Goal: Learn about a topic

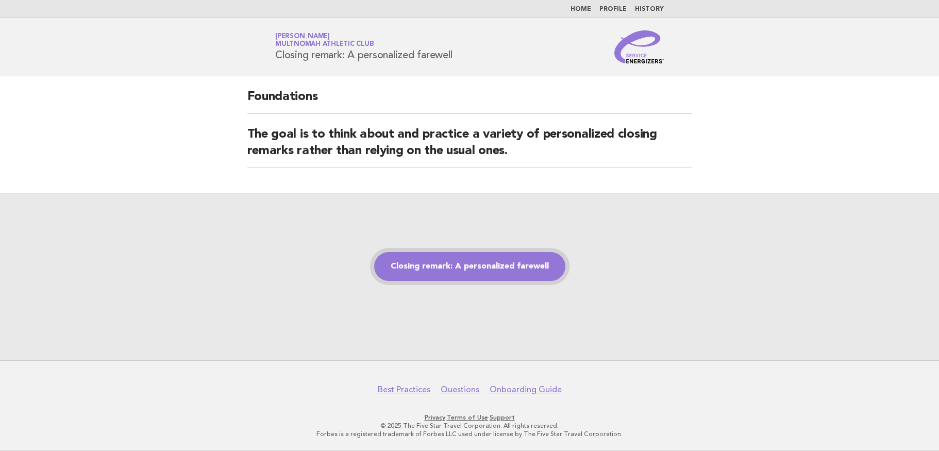
click at [469, 261] on link "Closing remark: A personalized farewell" at bounding box center [469, 266] width 191 height 29
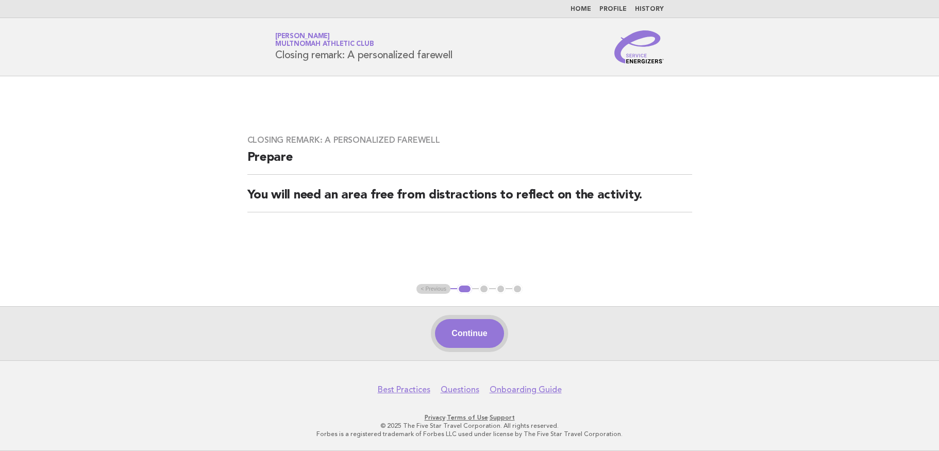
click at [491, 337] on button "Continue" at bounding box center [469, 333] width 69 height 29
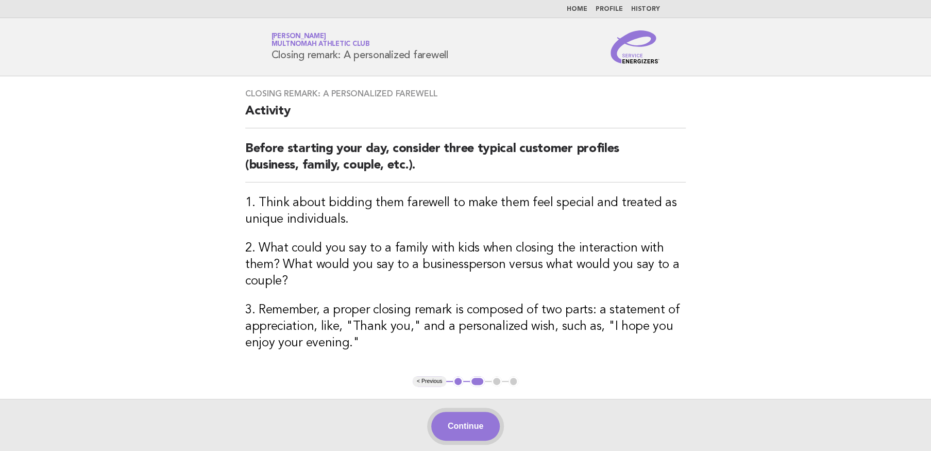
click at [477, 412] on button "Continue" at bounding box center [465, 426] width 69 height 29
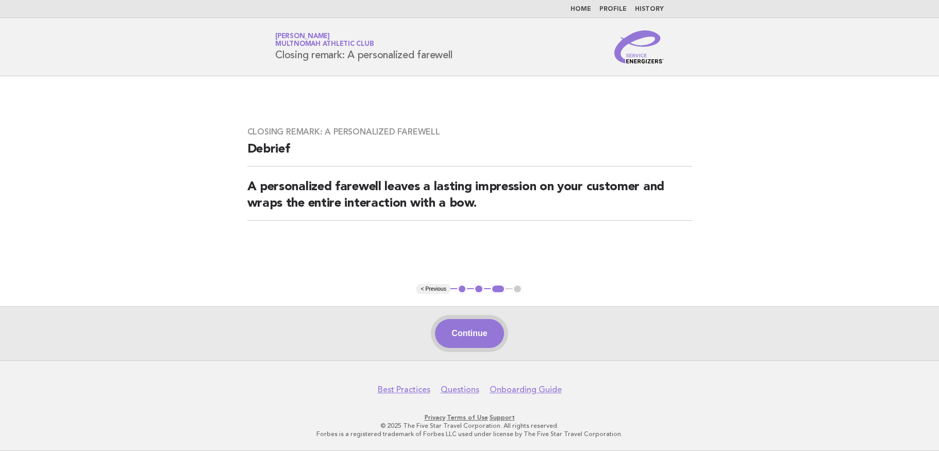
click at [463, 334] on button "Continue" at bounding box center [469, 333] width 69 height 29
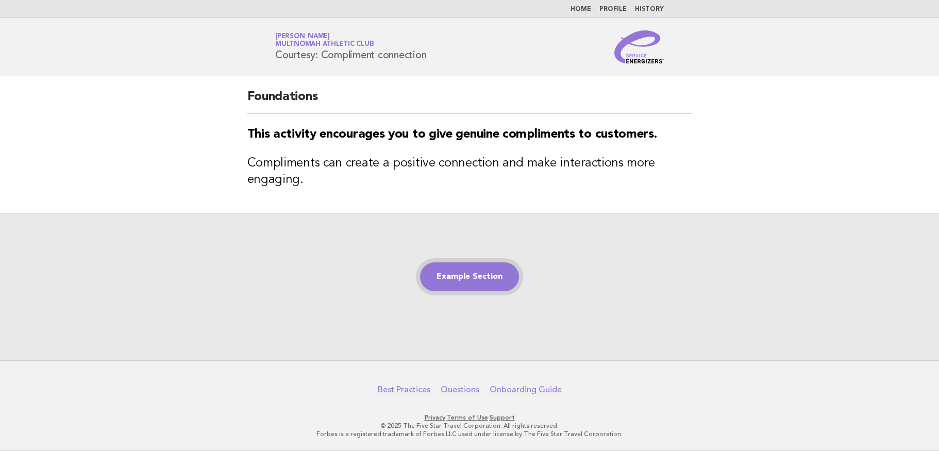
click at [460, 280] on link "Example Section" at bounding box center [469, 276] width 99 height 29
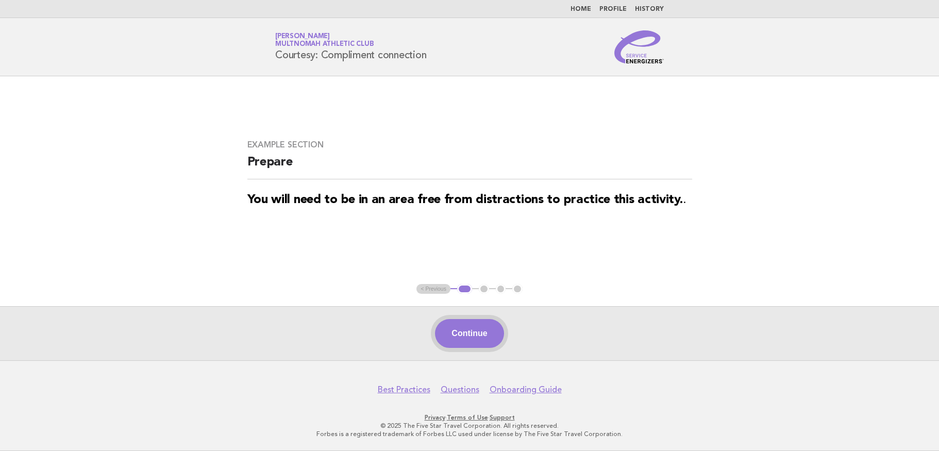
click at [456, 331] on button "Continue" at bounding box center [469, 333] width 69 height 29
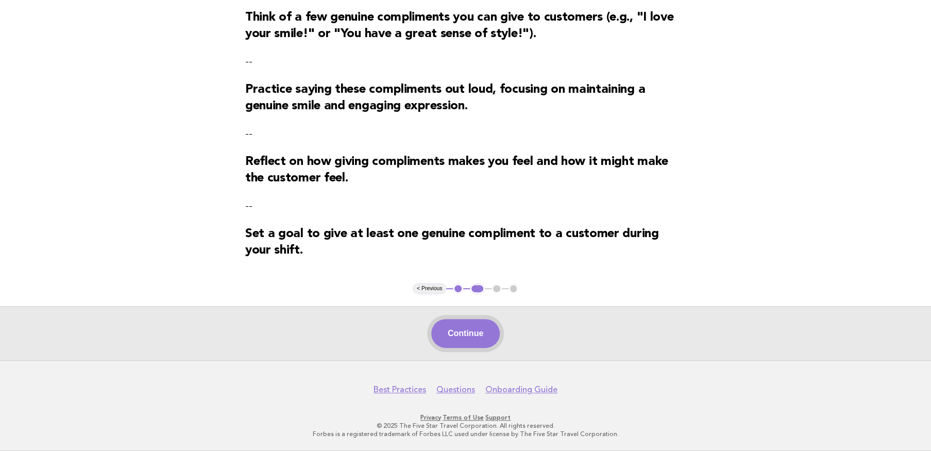
click at [476, 334] on button "Continue" at bounding box center [465, 333] width 69 height 29
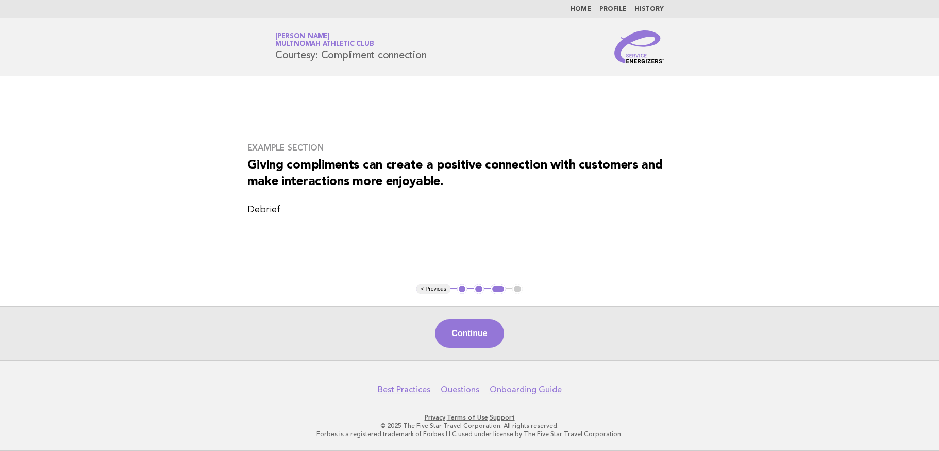
click at [476, 333] on button "Continue" at bounding box center [469, 333] width 69 height 29
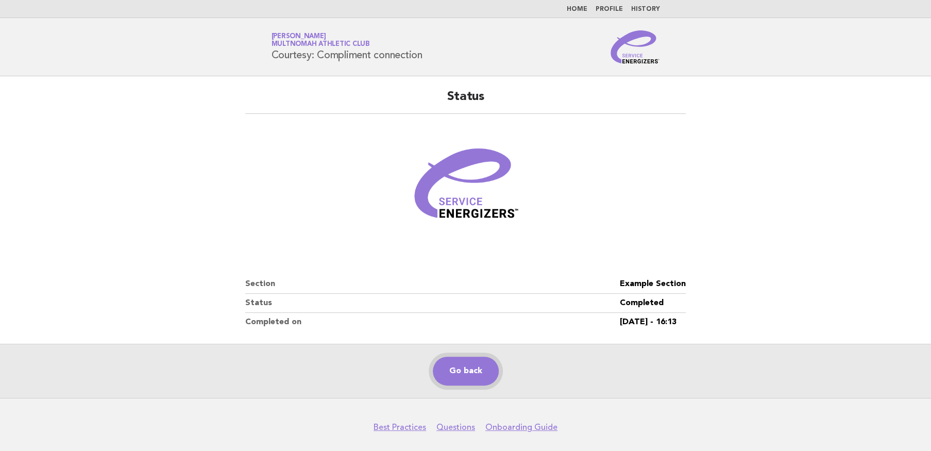
click at [465, 367] on link "Go back" at bounding box center [466, 371] width 66 height 29
